Goal: Transaction & Acquisition: Purchase product/service

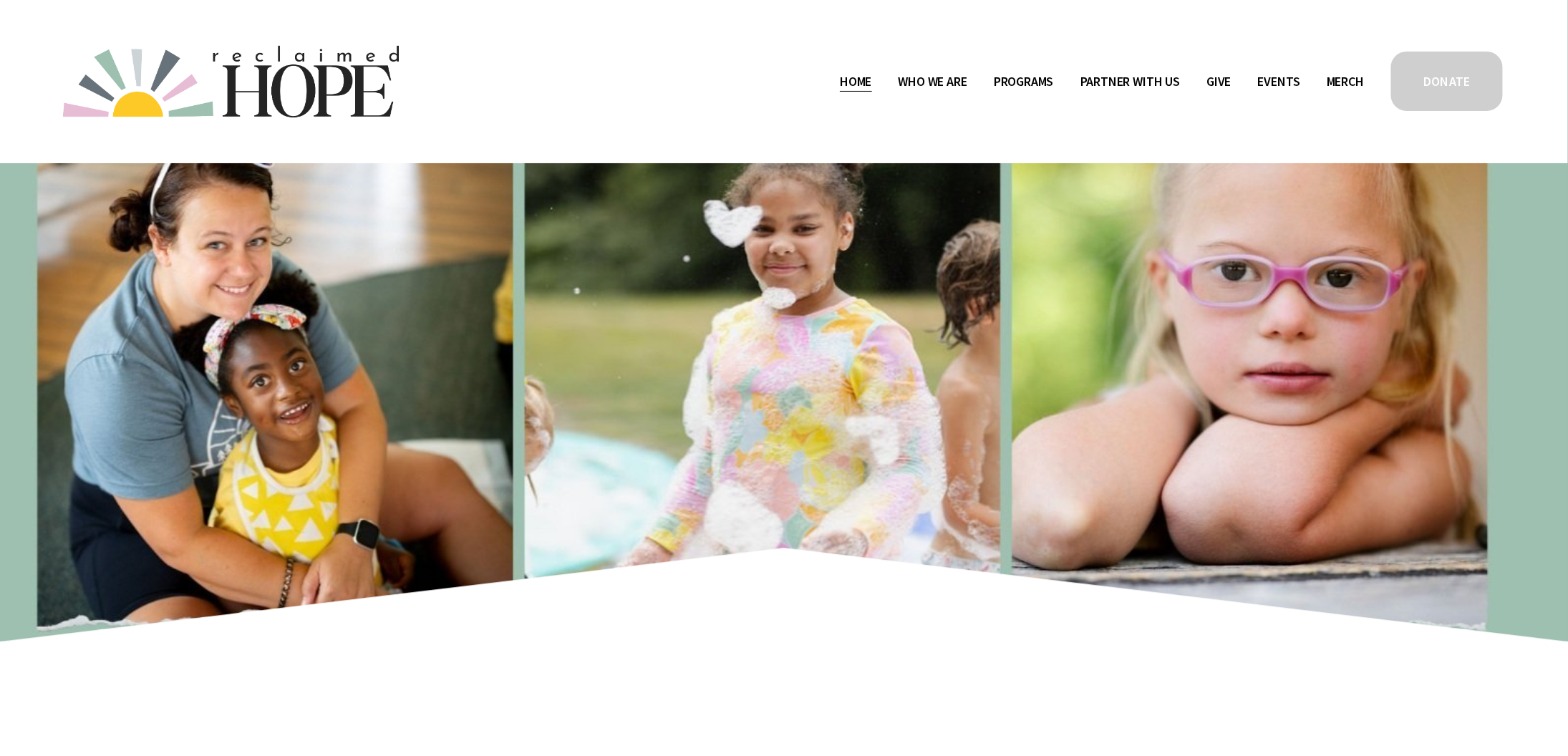
click at [0, 0] on span "Staff & Board" at bounding box center [0, 0] width 0 height 0
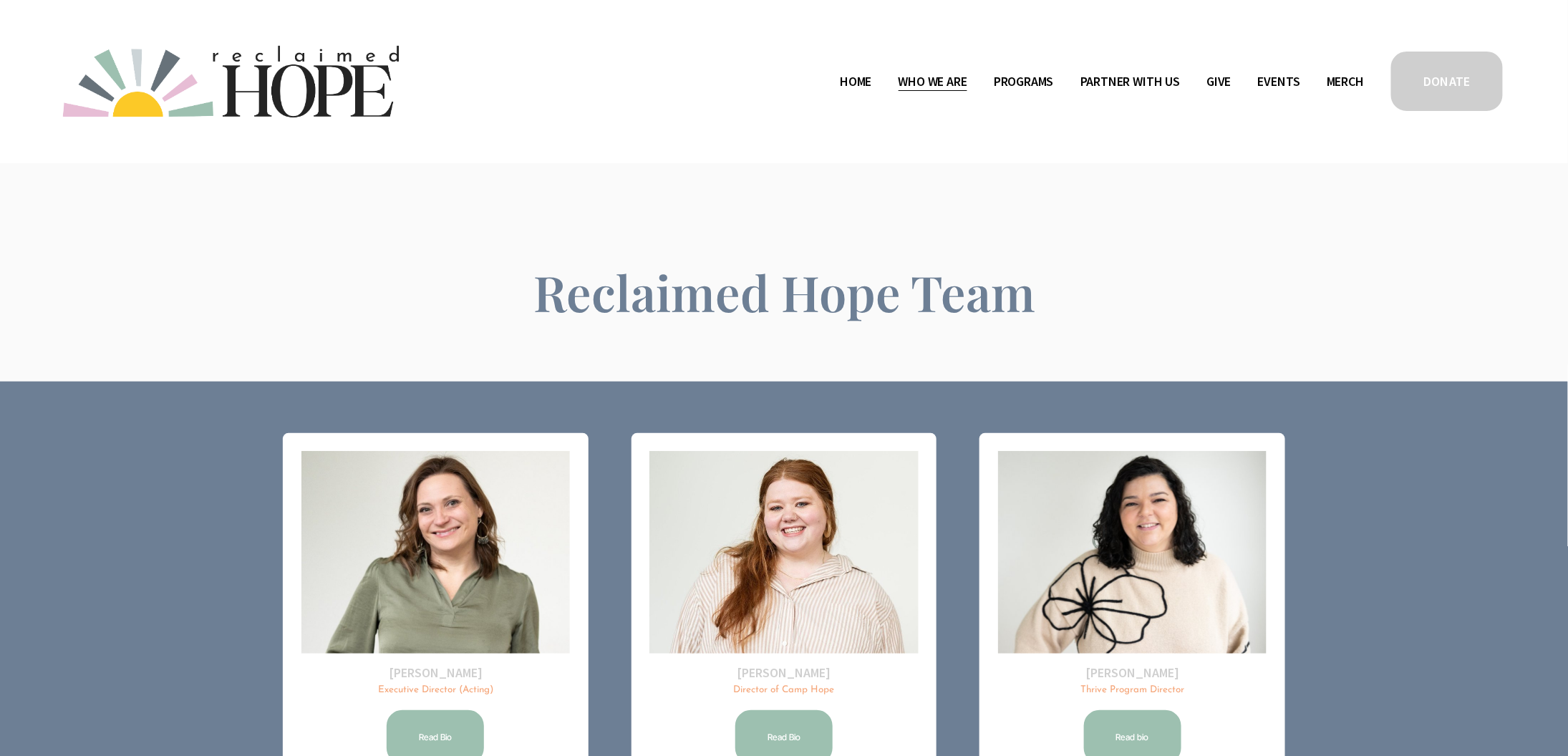
click at [1271, 82] on link "Events" at bounding box center [1279, 81] width 42 height 23
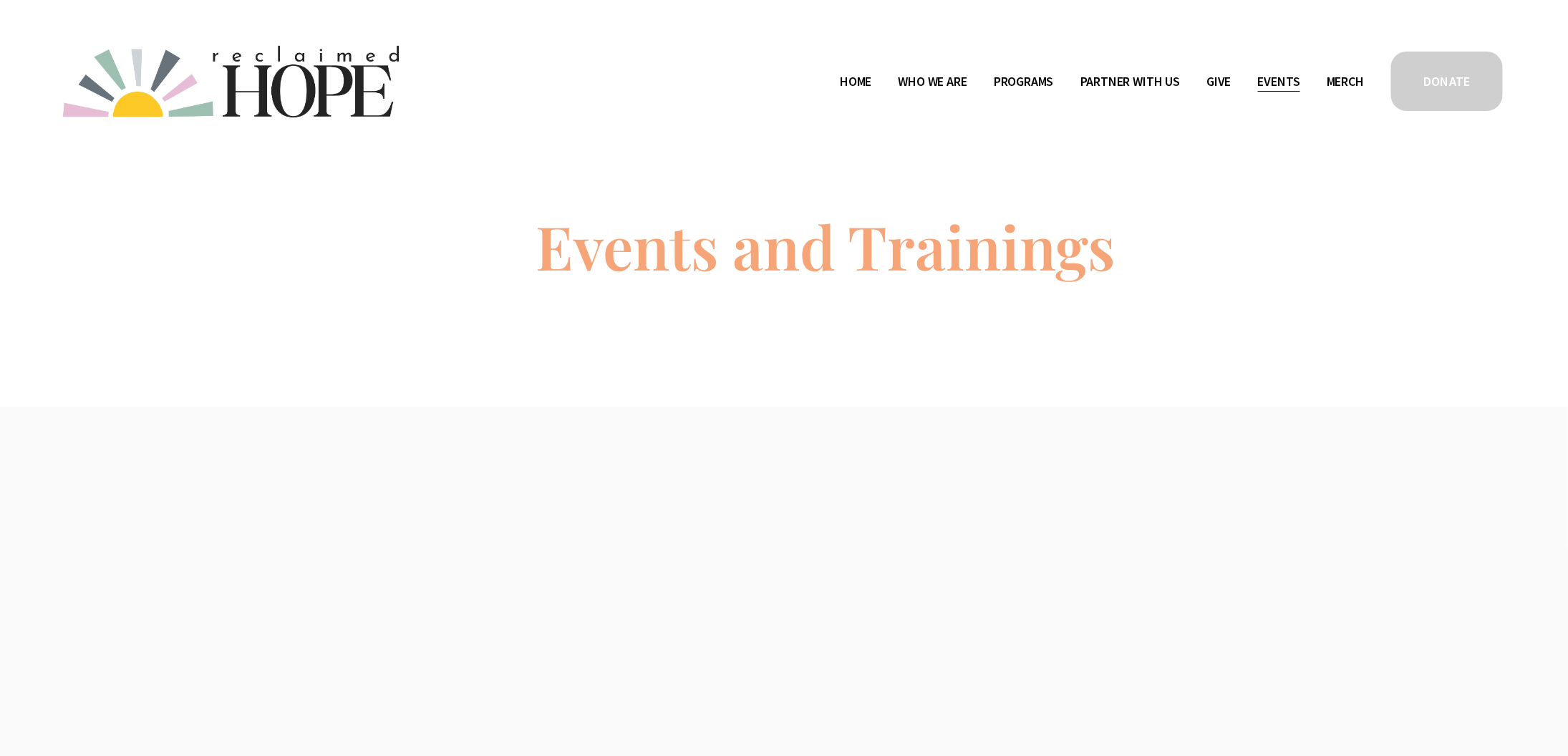
click at [1439, 78] on link "DONATE" at bounding box center [1446, 81] width 116 height 64
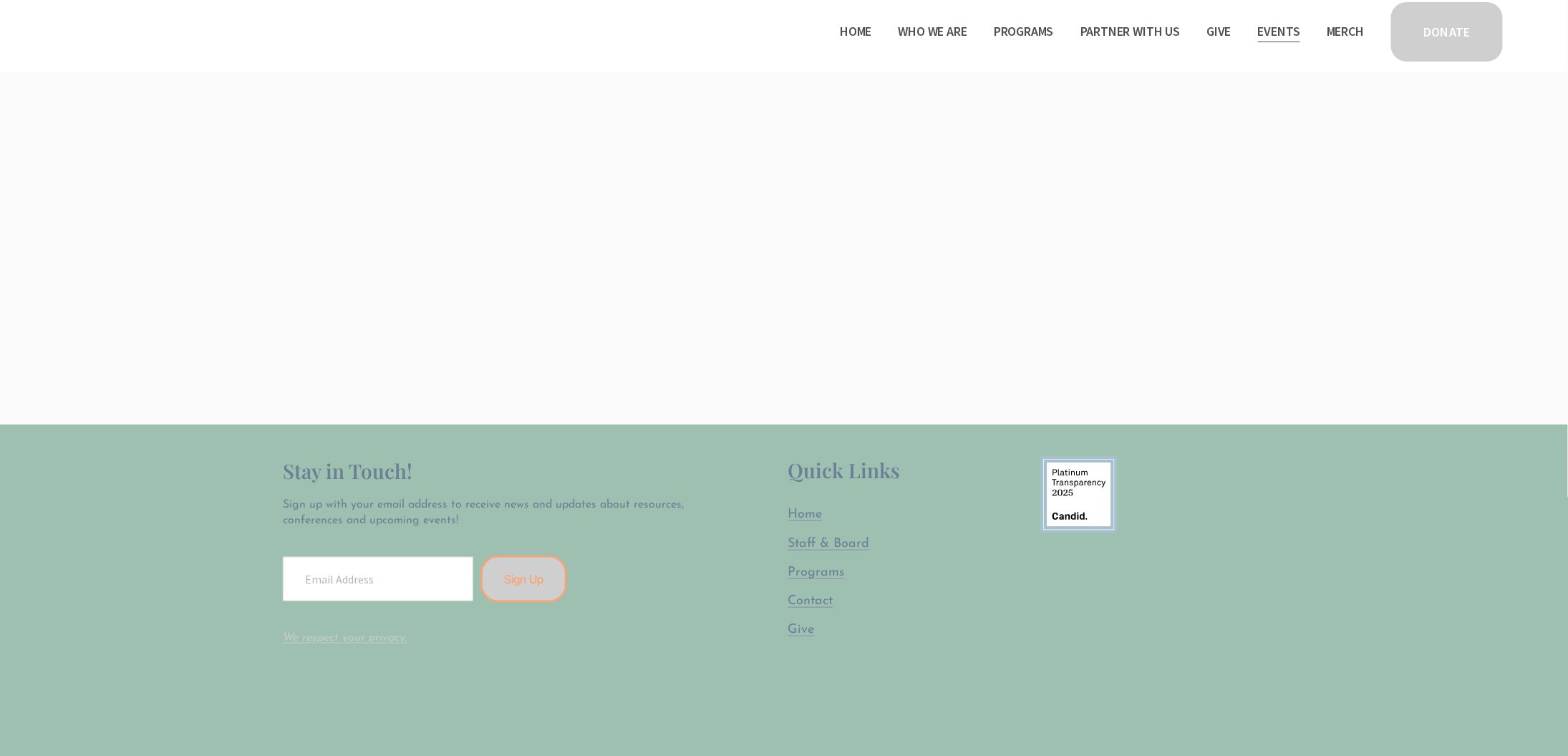
scroll to position [154, 0]
